Goal: Information Seeking & Learning: Check status

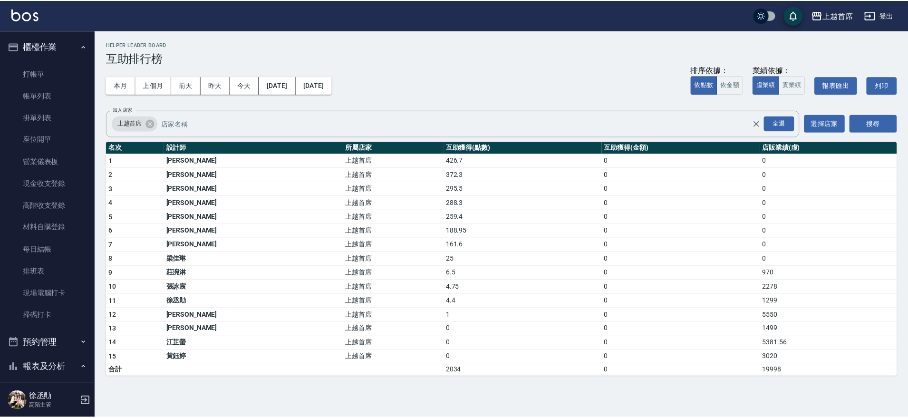
scroll to position [349, 0]
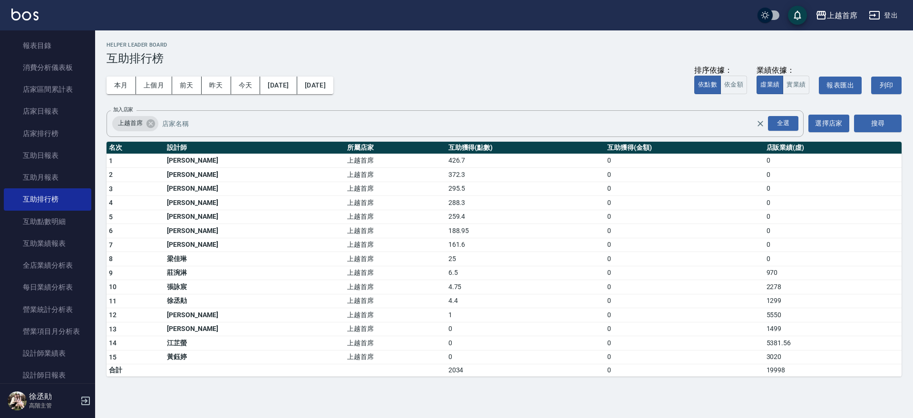
click at [910, 119] on div "上越首席 [DATE] - [DATE] 互助排行榜 列印時間： [DATE][PHONE_NUMBER]:48 Helper Leader Board 互助…" at bounding box center [504, 209] width 818 height 358
click at [913, 418] on html "上越首席 登出 櫃檯作業 打帳單 帳單列表 掛單列表 座位開單 營業儀表板 現金收支登錄 高階收支登錄 材料自購登錄 每日結帳 排班表 現場電腦打卡 掃碼打卡…" at bounding box center [456, 209] width 913 height 418
click at [127, 85] on button "本月" at bounding box center [121, 86] width 29 height 18
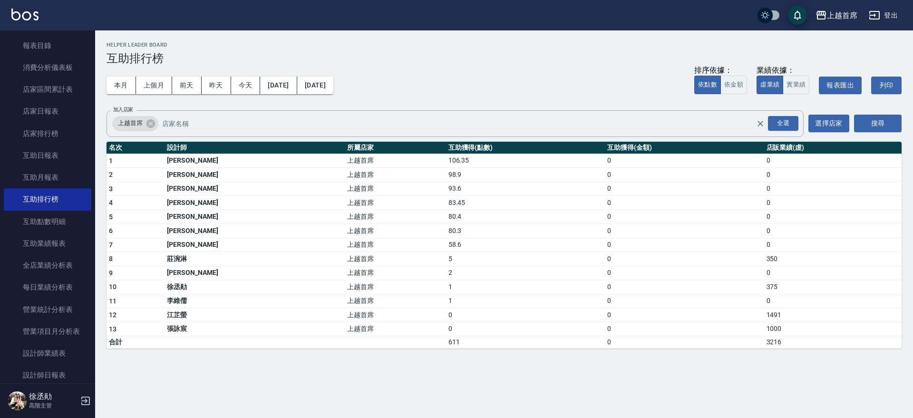
drag, startPoint x: 90, startPoint y: 140, endPoint x: 88, endPoint y: 110, distance: 30.5
click at [88, 110] on nav "櫃檯作業 打帳單 帳單列表 掛單列表 座位開單 營業儀表板 現金收支登錄 高階收支登錄 材料自購登錄 每日結帳 排班表 現場電腦打卡 掃碼打卡 預約管理 預約…" at bounding box center [47, 206] width 95 height 353
click at [61, 150] on link "互助日報表" at bounding box center [48, 156] width 88 height 22
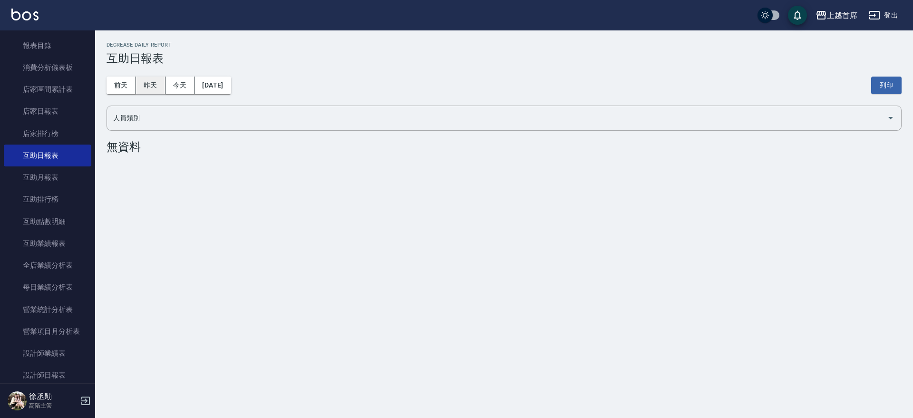
click at [146, 88] on button "昨天" at bounding box center [150, 86] width 29 height 18
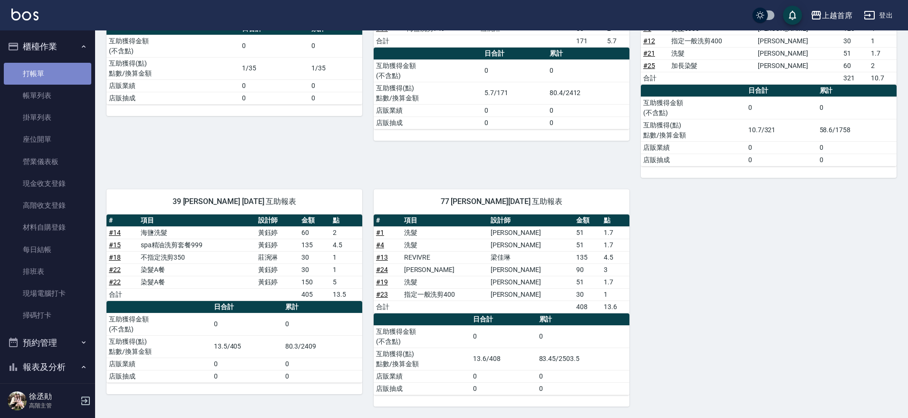
click at [51, 73] on link "打帳單" at bounding box center [48, 74] width 88 height 22
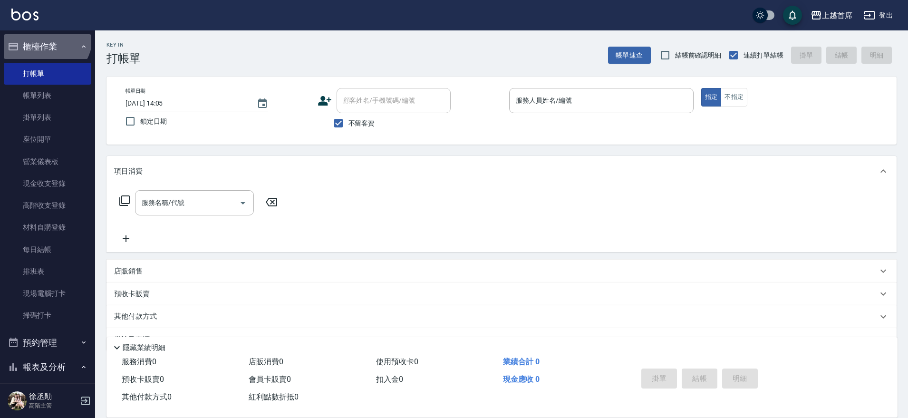
click at [43, 36] on button "櫃檯作業" at bounding box center [48, 46] width 88 height 25
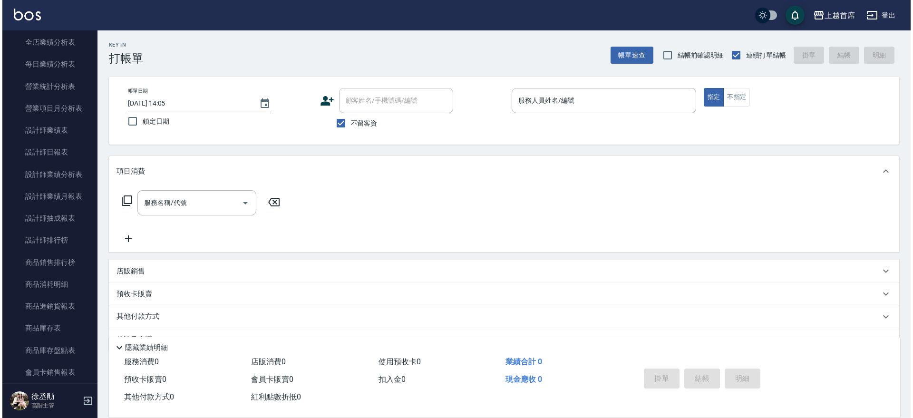
scroll to position [310, 0]
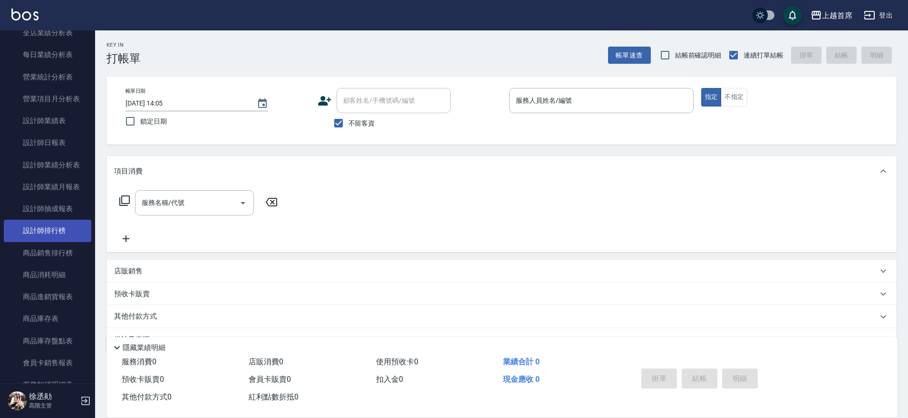
click at [62, 227] on link "設計師排行榜" at bounding box center [48, 231] width 88 height 22
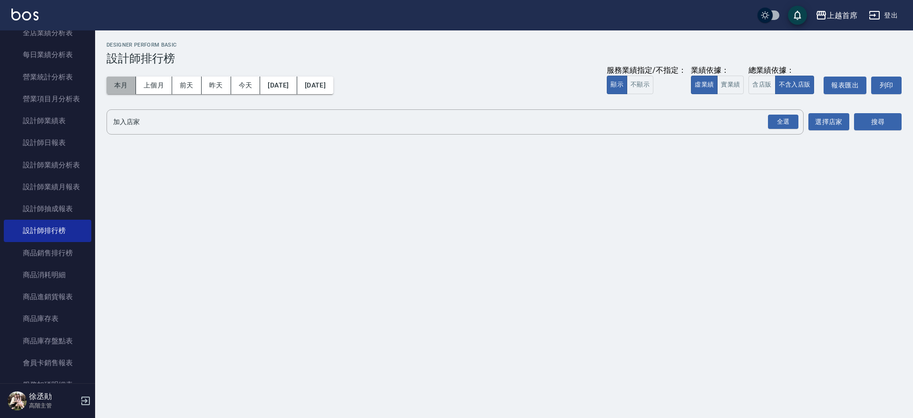
click at [127, 82] on button "本月" at bounding box center [121, 86] width 29 height 18
click at [734, 77] on button "實業績" at bounding box center [730, 85] width 27 height 19
click at [773, 120] on div "全選" at bounding box center [783, 122] width 30 height 15
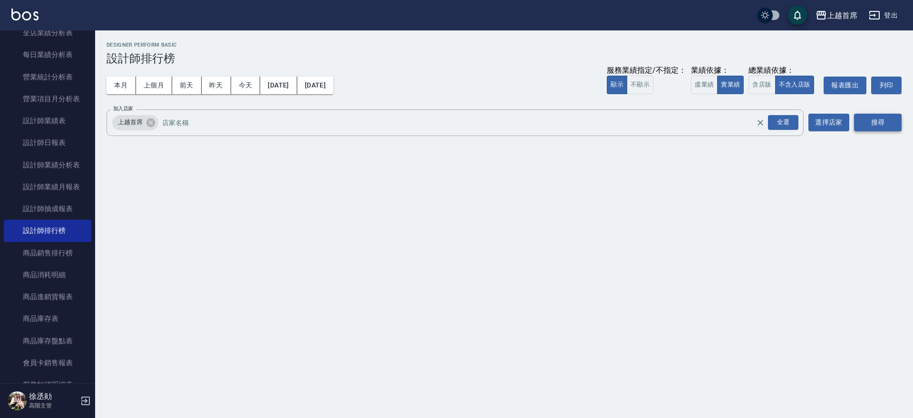
click at [890, 125] on button "搜尋" at bounding box center [878, 123] width 48 height 18
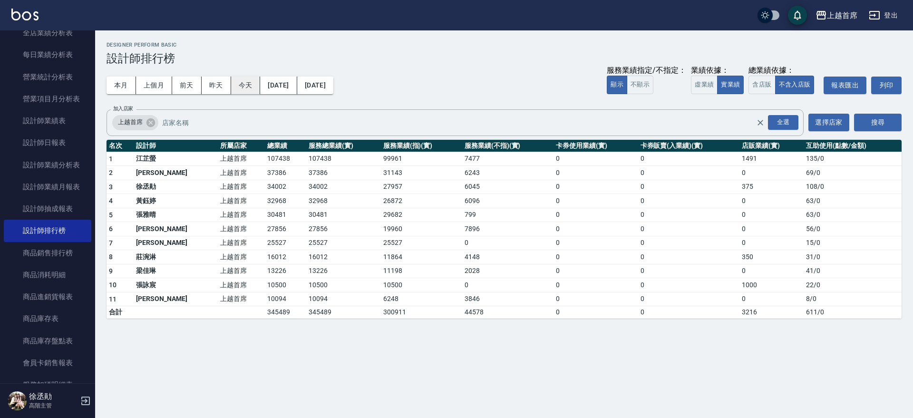
click at [245, 86] on button "今天" at bounding box center [245, 86] width 29 height 18
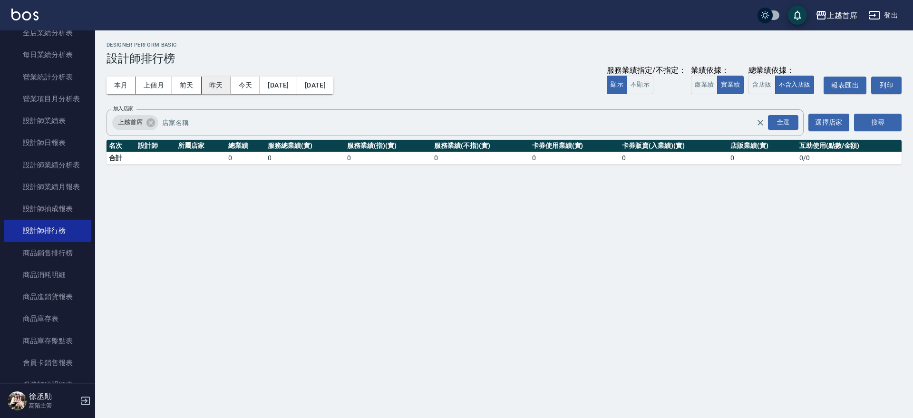
click at [219, 83] on button "昨天" at bounding box center [216, 86] width 29 height 18
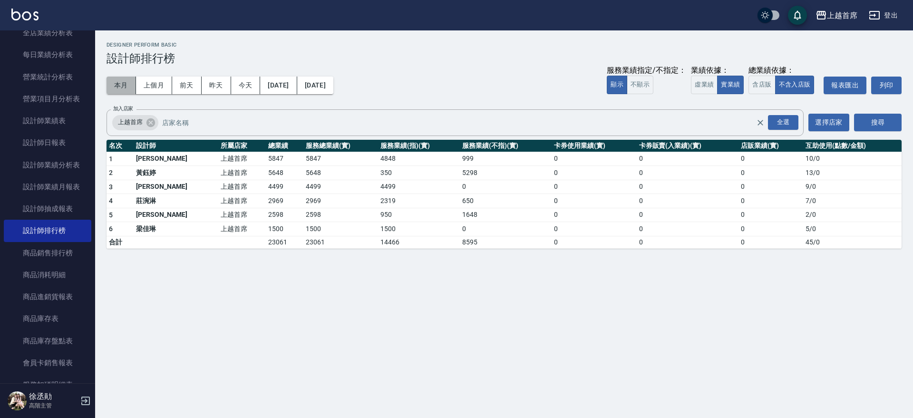
click at [117, 87] on button "本月" at bounding box center [121, 86] width 29 height 18
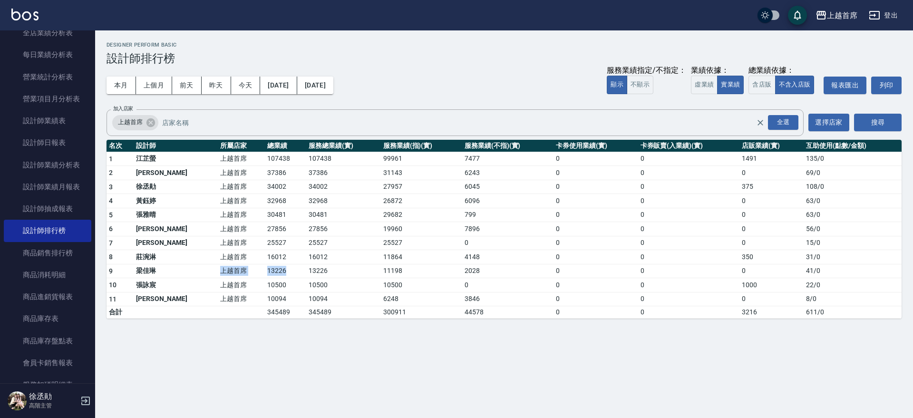
drag, startPoint x: 200, startPoint y: 270, endPoint x: 274, endPoint y: 270, distance: 74.7
click at [274, 270] on tr "9 [PERSON_NAME] 上越首席 13226 13226 11198 2028 0 0 0 41 / 0" at bounding box center [504, 271] width 795 height 14
click at [274, 270] on td "13226" at bounding box center [285, 271] width 41 height 14
